Goal: Transaction & Acquisition: Purchase product/service

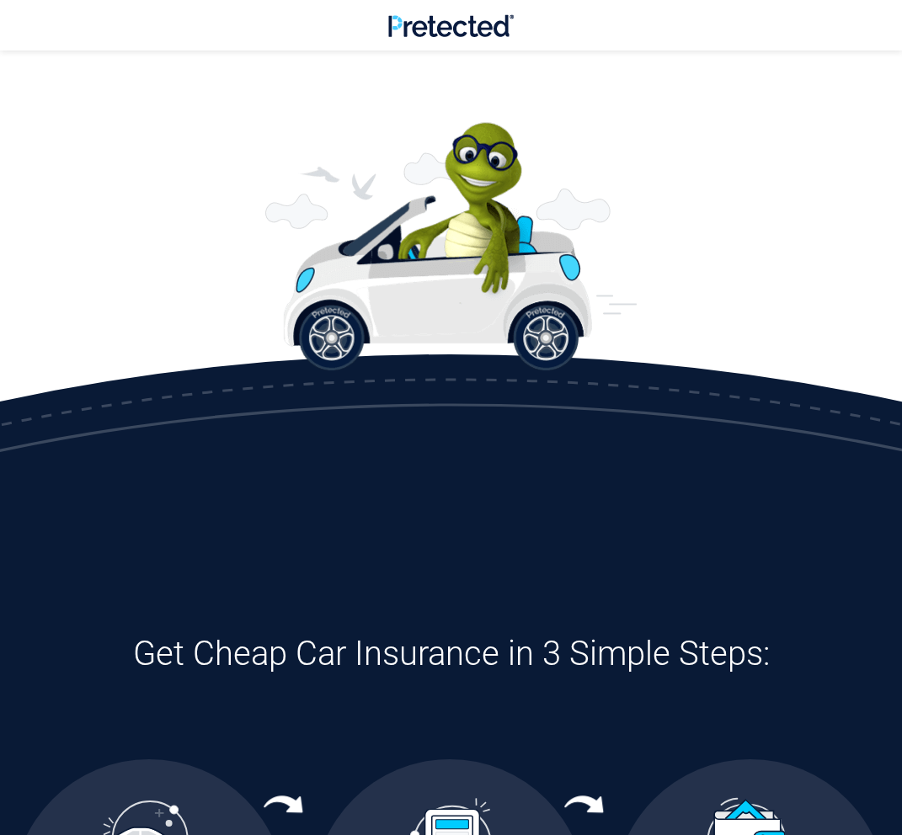
scroll to position [758, 0]
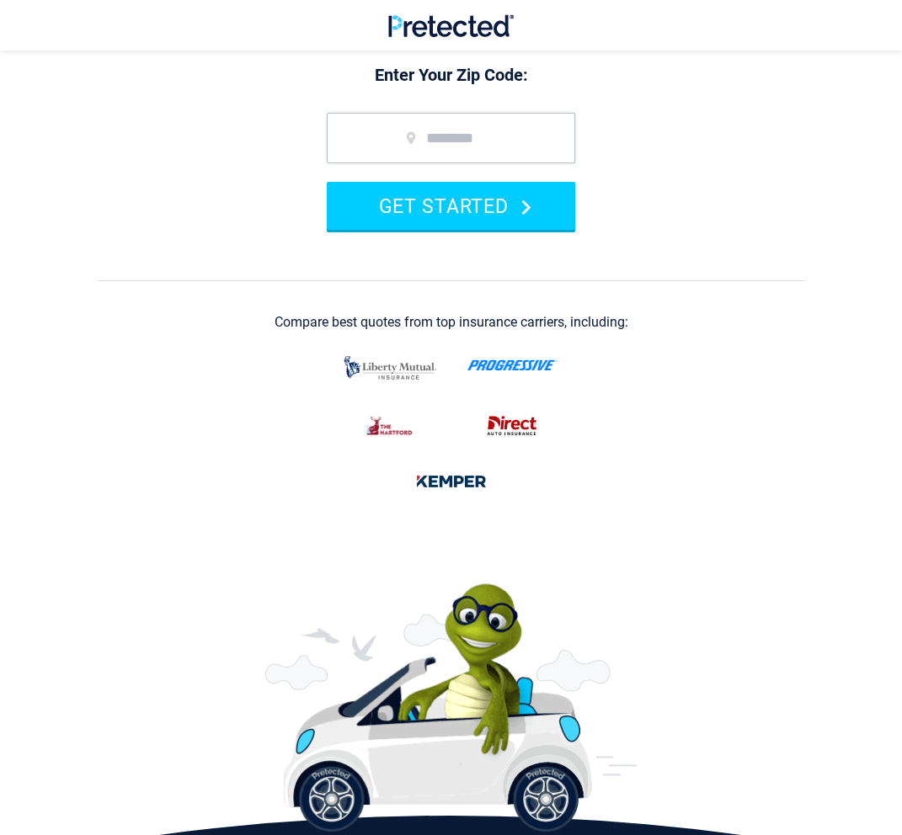
scroll to position [337, 0]
